Goal: Information Seeking & Learning: Understand process/instructions

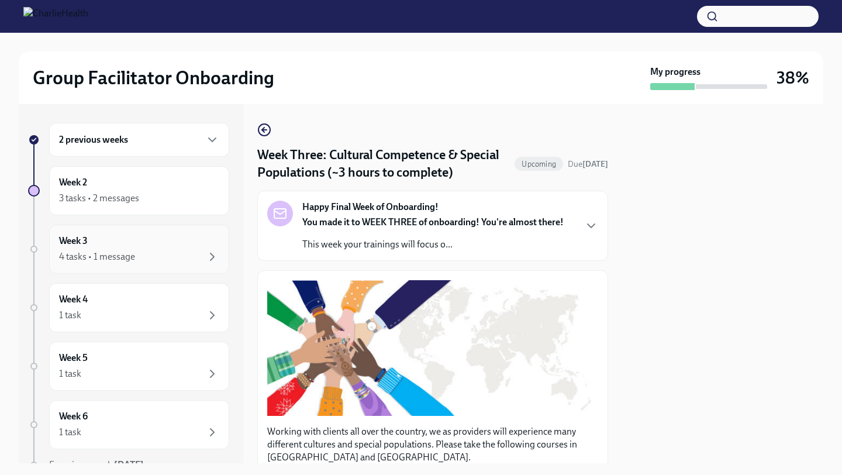
scroll to position [811, 0]
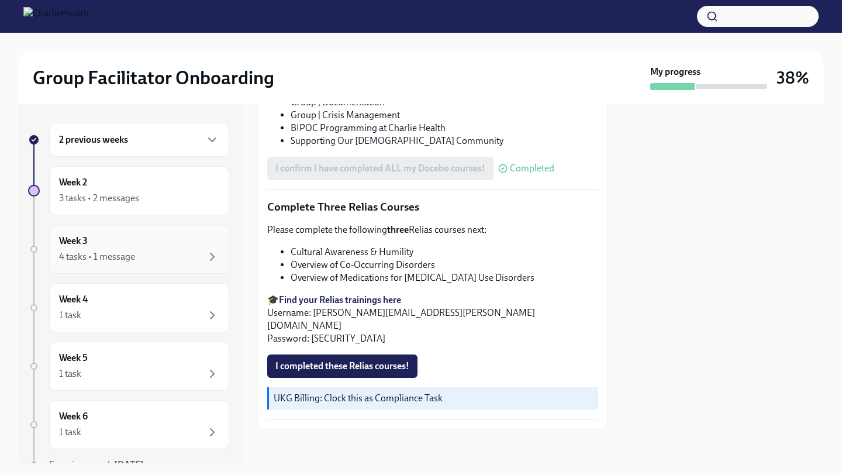
click at [128, 266] on div "Week 3 4 tasks • 1 message" at bounding box center [139, 249] width 180 height 49
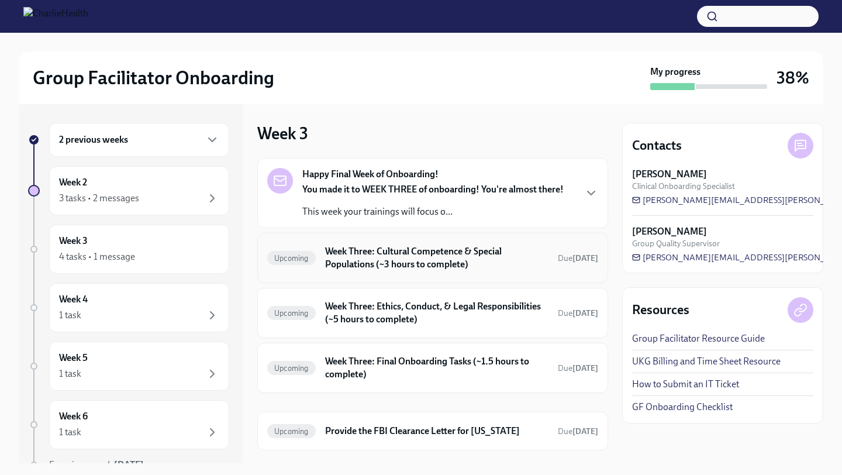
click at [336, 255] on h6 "Week Three: Cultural Competence & Special Populations (~3 hours to complete)" at bounding box center [436, 258] width 223 height 26
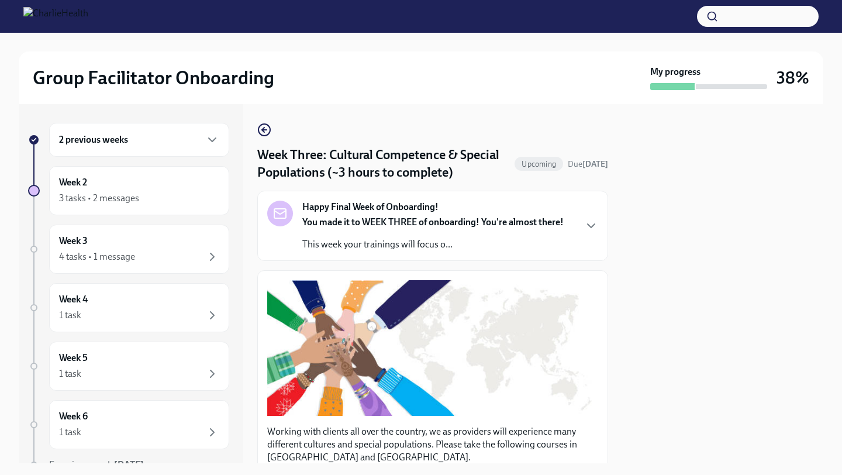
click at [343, 251] on p "This week your trainings will focus o..." at bounding box center [432, 244] width 261 height 13
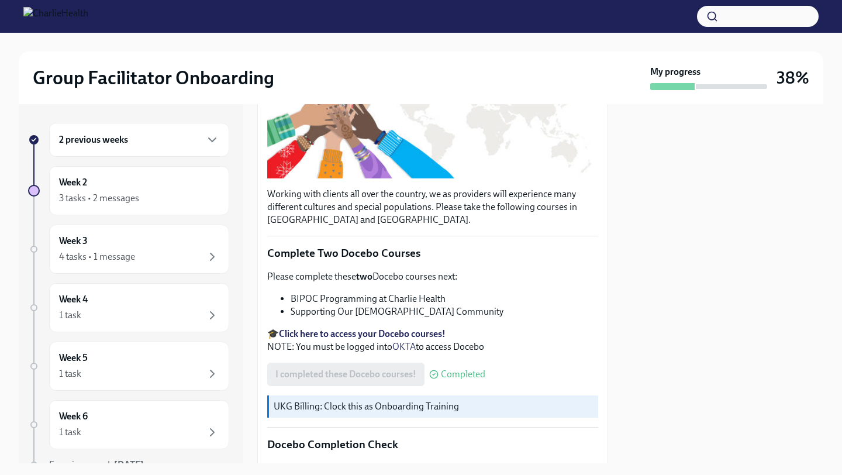
scroll to position [572, 0]
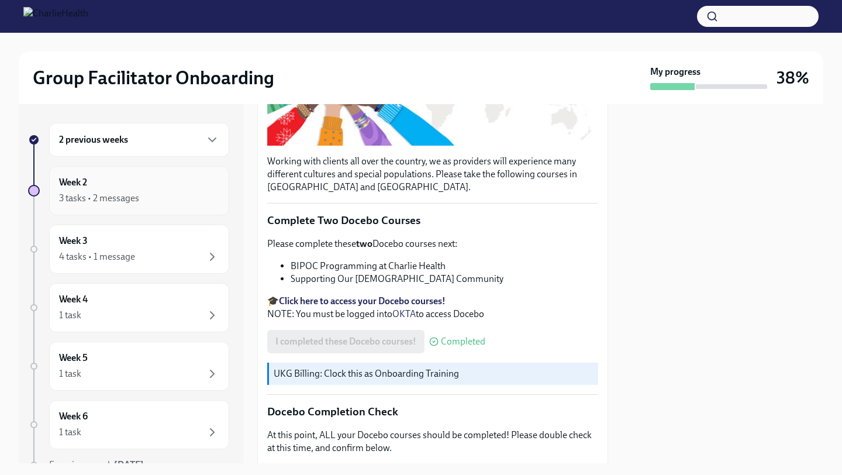
click at [95, 199] on div "3 tasks • 2 messages" at bounding box center [99, 198] width 80 height 13
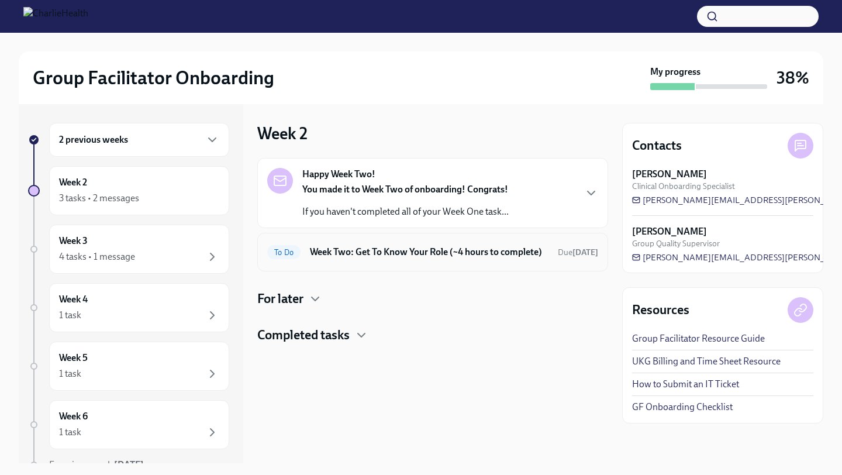
click at [433, 259] on h6 "Week Two: Get To Know Your Role (~4 hours to complete)" at bounding box center [429, 252] width 239 height 13
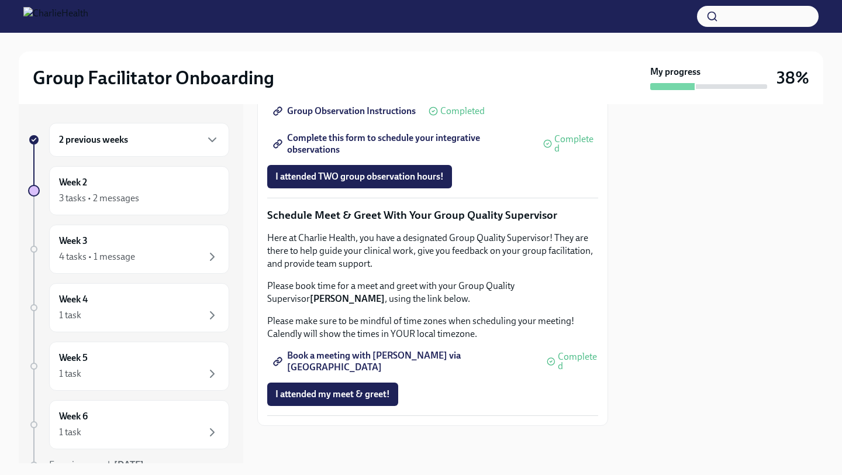
scroll to position [948, 0]
click at [377, 117] on span "Group Observation Instructions" at bounding box center [346, 111] width 140 height 12
